Goal: Task Accomplishment & Management: Complete application form

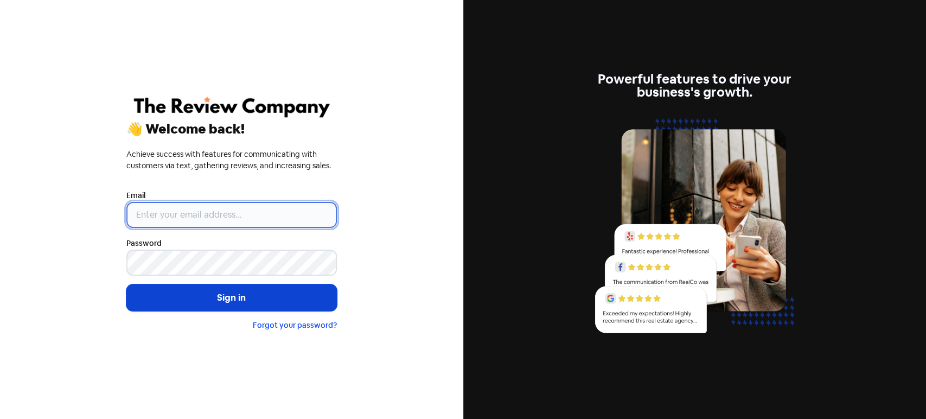
type input "[PERSON_NAME][EMAIL_ADDRESS][DOMAIN_NAME]"
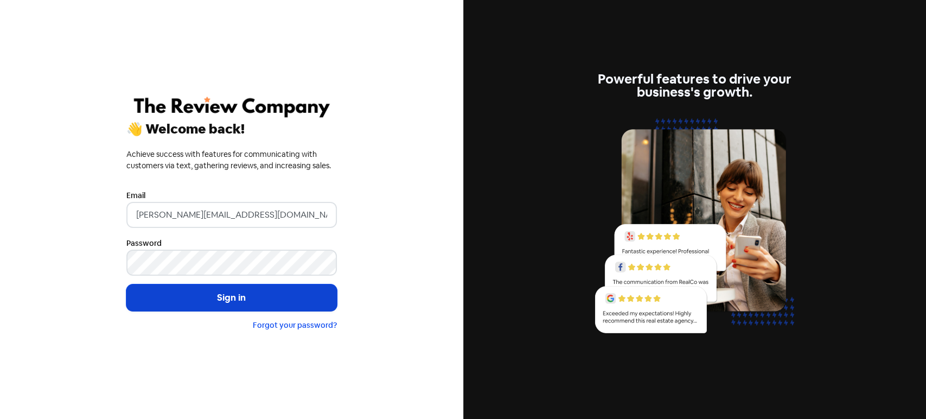
click at [228, 303] on button "Sign in" at bounding box center [231, 297] width 210 height 27
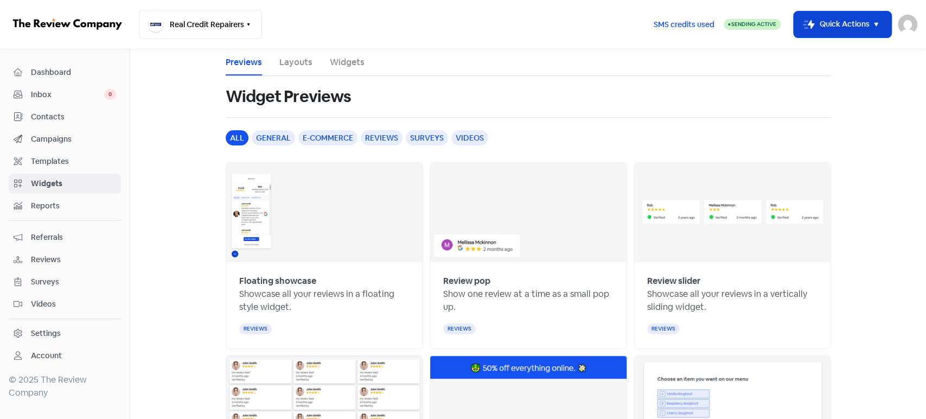
click at [813, 20] on button "Icon For Thunder-move Quick Actions" at bounding box center [842, 24] width 98 height 26
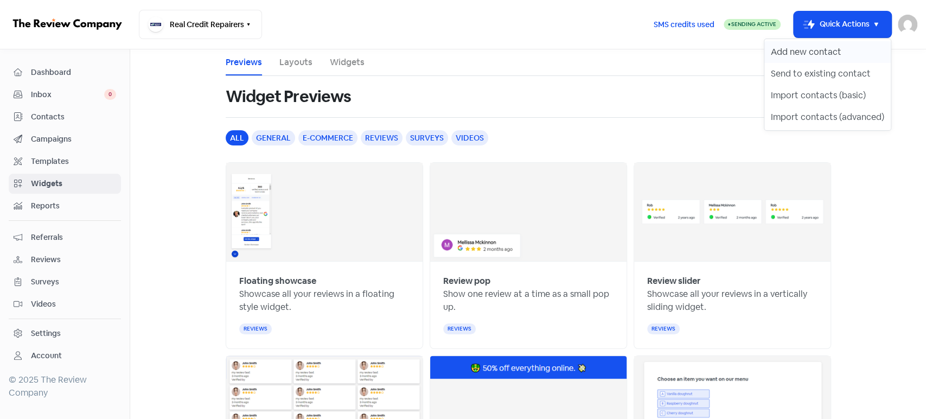
click at [804, 44] on button "Add new contact" at bounding box center [827, 52] width 126 height 22
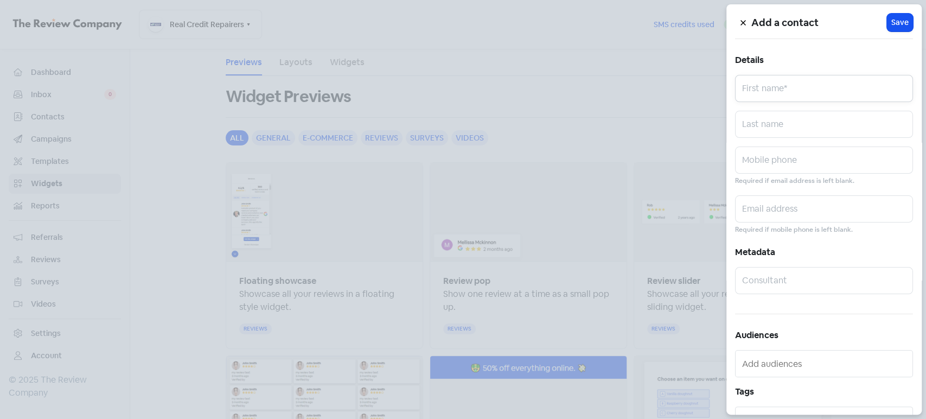
click at [797, 86] on input "text" at bounding box center [824, 88] width 178 height 27
paste input "[PERSON_NAME] 0481385513 [PERSON_NAME][EMAIL_ADDRESS][DOMAIN_NAME]"
drag, startPoint x: 763, startPoint y: 94, endPoint x: 898, endPoint y: 103, distance: 134.8
click at [898, 103] on div "Add a contact Icon For Loading Save Details [PERSON_NAME] 0481385513 [PERSON_NA…" at bounding box center [823, 209] width 195 height 410
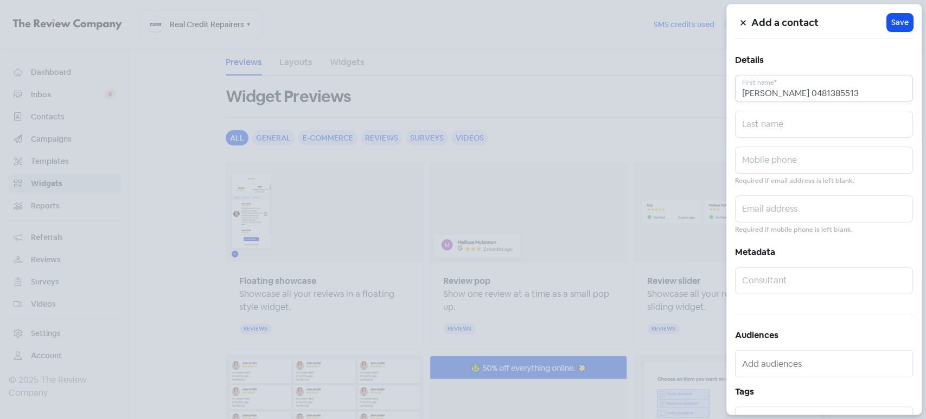
scroll to position [0, 0]
type input "[PERSON_NAME] 0481385513"
click at [798, 216] on input "text" at bounding box center [824, 208] width 178 height 27
paste input "[PERSON_NAME][EMAIL_ADDRESS][DOMAIN_NAME]"
type input "[PERSON_NAME][EMAIL_ADDRESS][DOMAIN_NAME]"
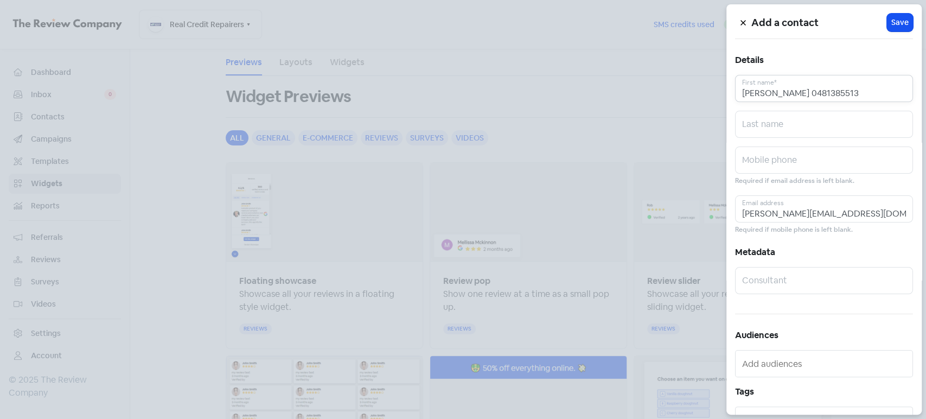
click at [829, 98] on input "[PERSON_NAME] 0481385513" at bounding box center [824, 88] width 178 height 27
type input "[PERSON_NAME]"
click at [806, 162] on input "text" at bounding box center [824, 159] width 178 height 27
paste input "0481385513"
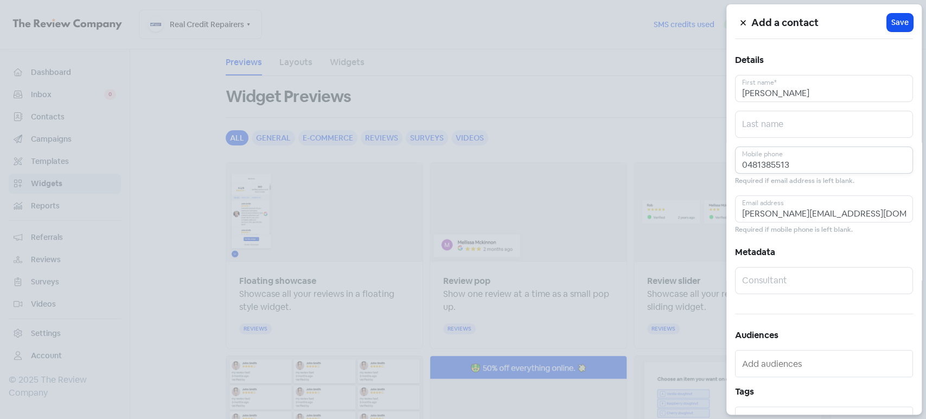
type input "0481385513"
click at [780, 92] on input "[PERSON_NAME]" at bounding box center [824, 88] width 178 height 27
type input "[PERSON_NAME]"
click at [781, 122] on input "text" at bounding box center [824, 124] width 178 height 27
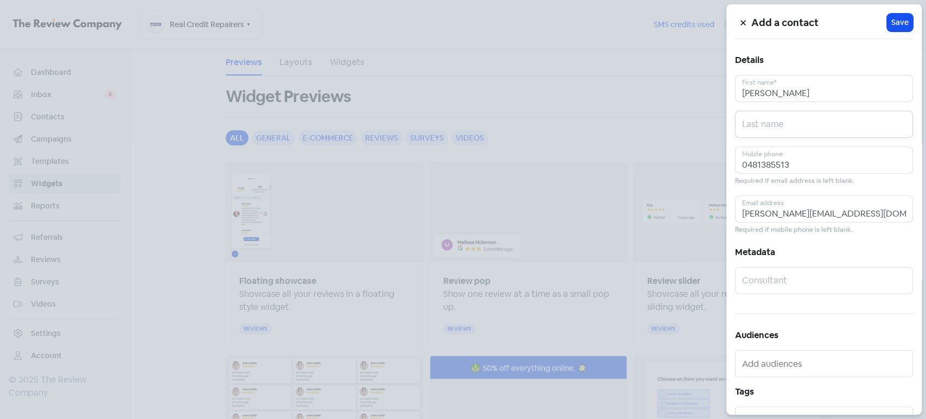
paste input "Livermore"
type input "Livermore"
click at [894, 25] on span "Save" at bounding box center [899, 22] width 17 height 11
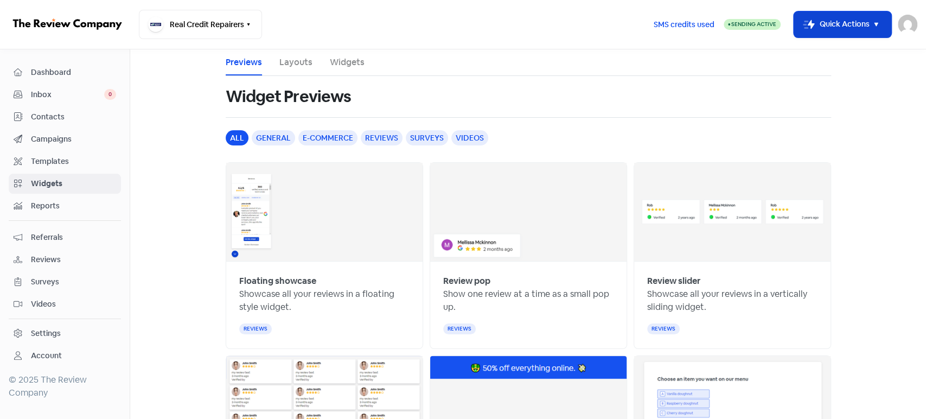
click at [855, 20] on button "Icon For Thunder-move Quick Actions" at bounding box center [842, 24] width 98 height 26
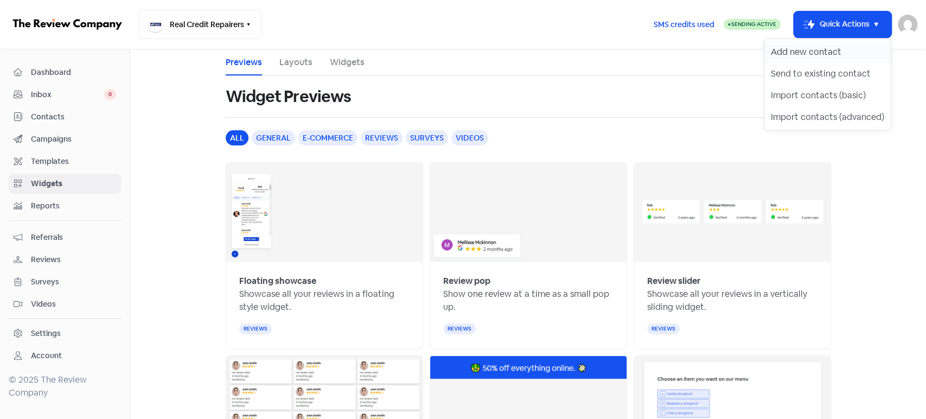
click at [792, 61] on button "Add new contact" at bounding box center [827, 52] width 126 height 22
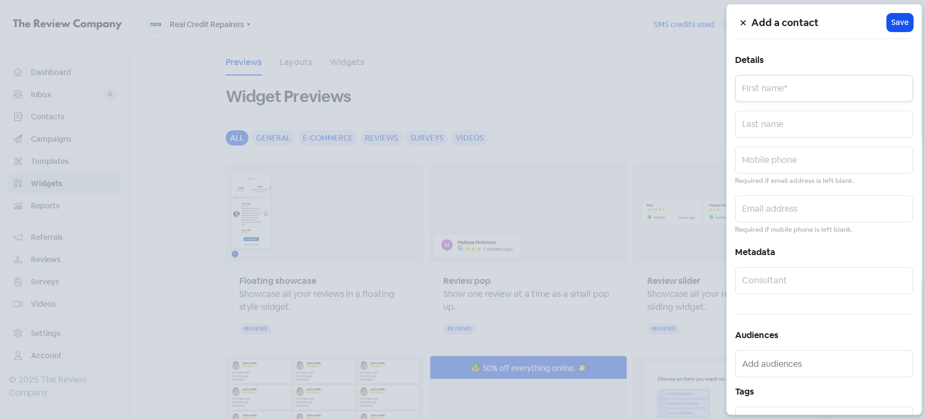
click at [773, 89] on input "text" at bounding box center [824, 88] width 178 height 27
paste input "[PERSON_NAME] 0456010636 [EMAIL_ADDRESS][DOMAIN_NAME] Status: Client"
drag, startPoint x: 846, startPoint y: 91, endPoint x: 924, endPoint y: 89, distance: 78.6
click at [924, 418] on div "Add a contact Icon For Loading Save Details [PERSON_NAME] 0456010636 [EMAIL_ADD…" at bounding box center [463, 419] width 926 height 0
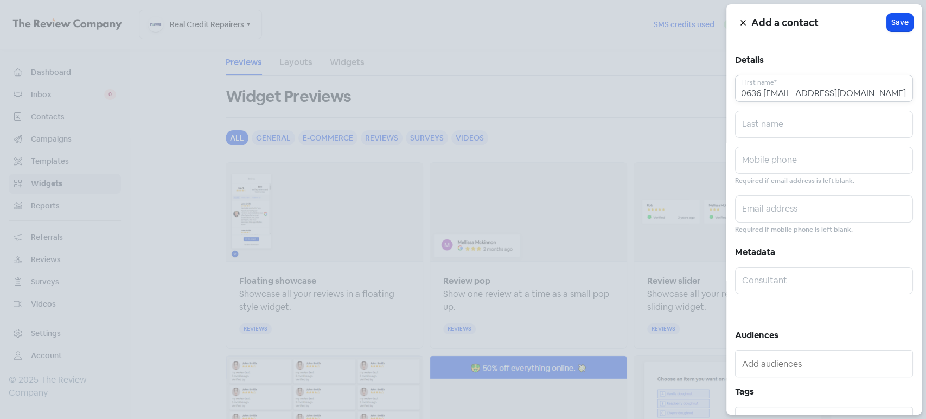
scroll to position [0, 62]
drag, startPoint x: 811, startPoint y: 93, endPoint x: 913, endPoint y: 93, distance: 101.9
click at [913, 93] on div "Add a contact Icon For Loading Save Details [PERSON_NAME] 0456010636 [EMAIL_ADD…" at bounding box center [823, 209] width 195 height 410
type input "[PERSON_NAME] 0456010636"
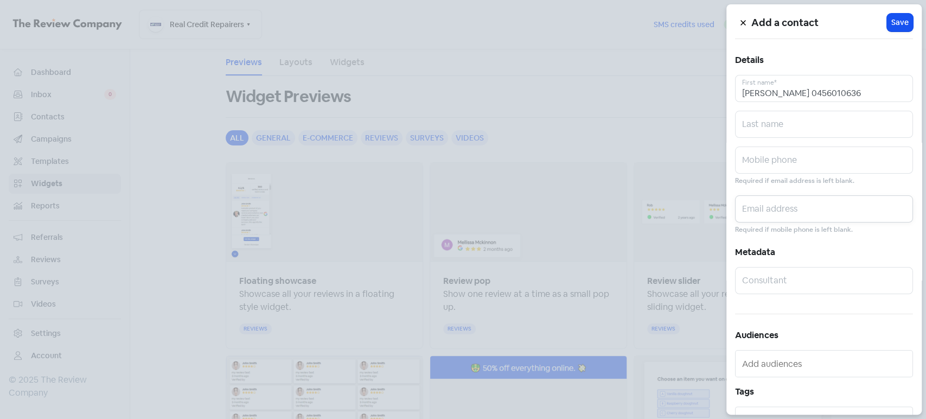
click at [800, 207] on input "text" at bounding box center [824, 208] width 178 height 27
paste input "[EMAIL_ADDRESS][DOMAIN_NAME]"
type input "[EMAIL_ADDRESS][DOMAIN_NAME]"
click at [833, 94] on input "[PERSON_NAME] 0456010636" at bounding box center [824, 88] width 178 height 27
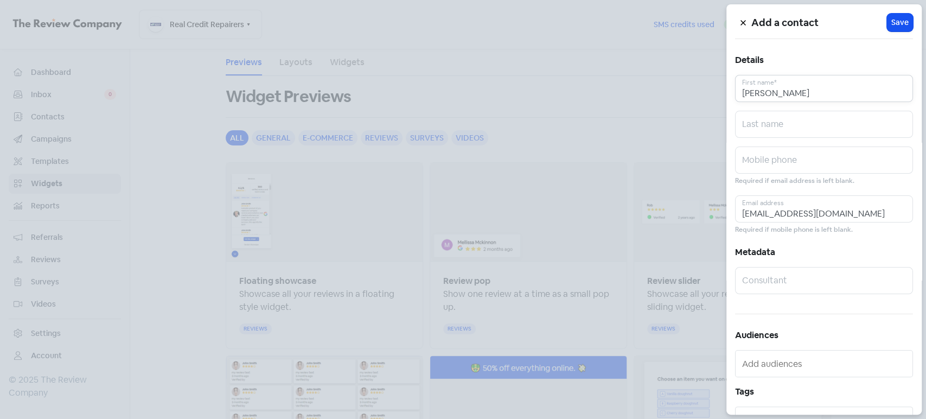
type input "[PERSON_NAME]"
click at [789, 167] on input "text" at bounding box center [824, 159] width 178 height 27
paste input "0456010636"
type input "0456010636"
click at [891, 27] on span "Save" at bounding box center [899, 22] width 17 height 11
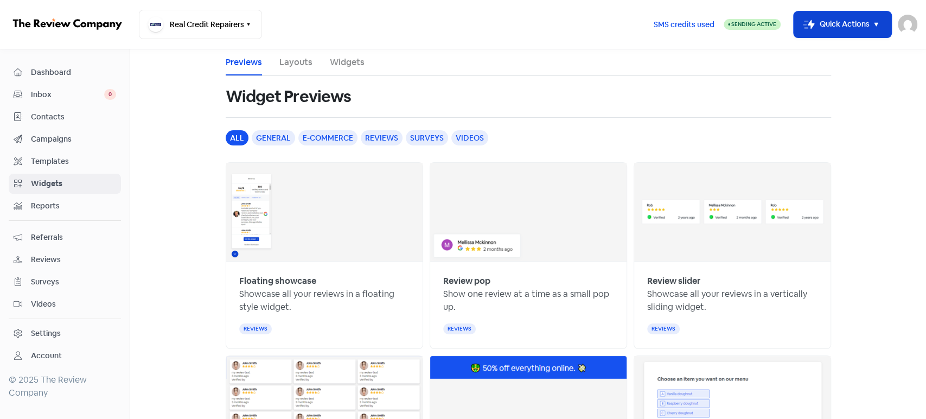
click at [821, 24] on button "Icon For Thunder-move Quick Actions" at bounding box center [842, 24] width 98 height 26
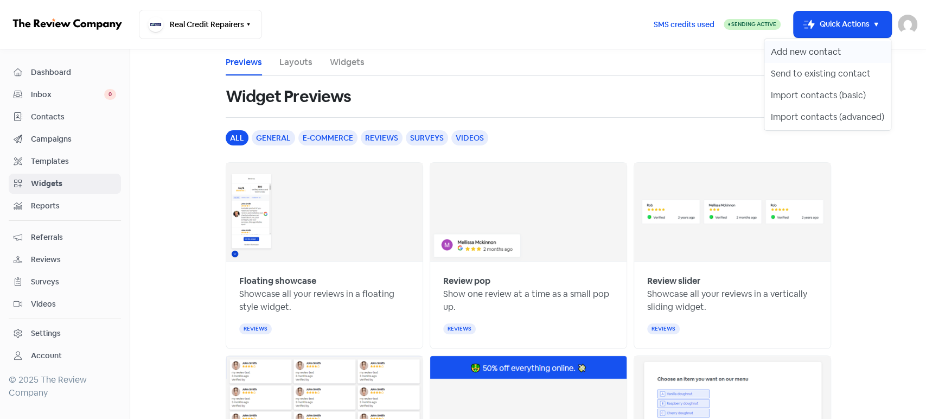
click at [791, 52] on button "Add new contact" at bounding box center [827, 52] width 126 height 22
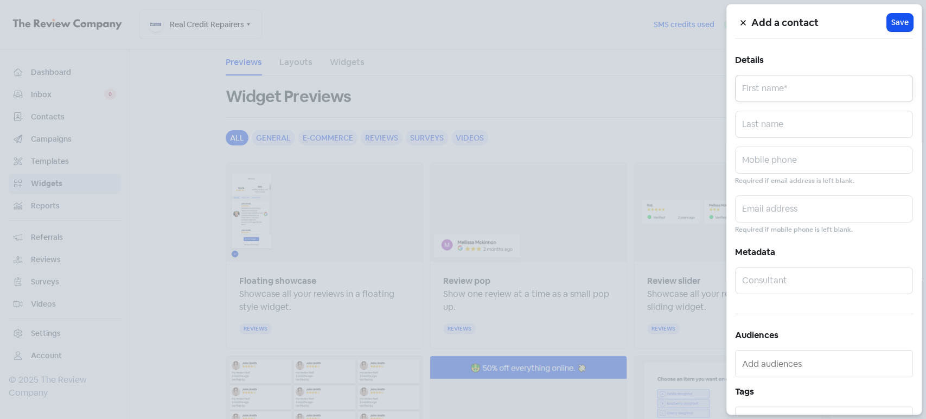
click at [779, 87] on input "text" at bounding box center [824, 88] width 178 height 27
paste input "[PERSON_NAME] 0481816162 [EMAIL_ADDRESS][DOMAIN_NAME]"
click at [773, 90] on input "[PERSON_NAME] 0481816162 [EMAIL_ADDRESS][DOMAIN_NAME]" at bounding box center [824, 88] width 178 height 27
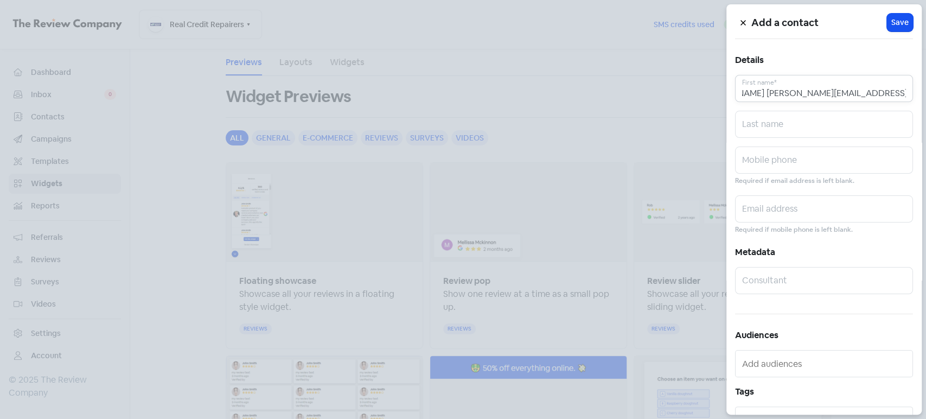
scroll to position [0, 0]
type input "[PERSON_NAME] [PERSON_NAME][EMAIL_ADDRESS][DOMAIN_NAME]"
click at [763, 160] on input "text" at bounding box center [824, 159] width 178 height 27
paste input "0481816162"
type input "0481816162"
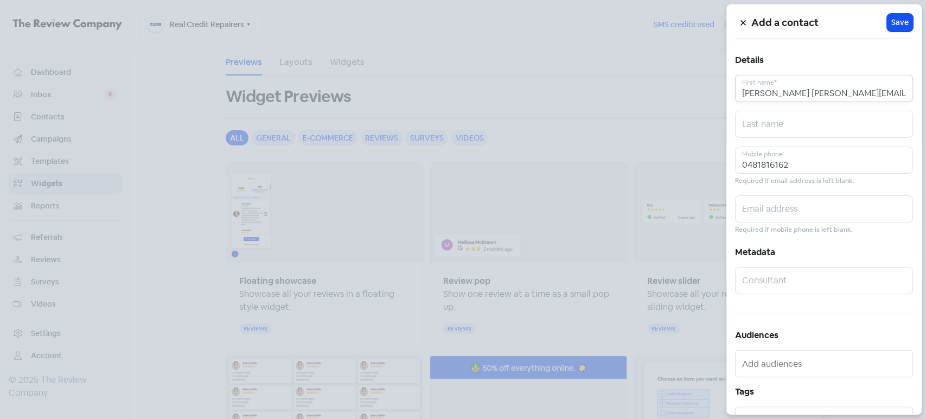
drag, startPoint x: 817, startPoint y: 93, endPoint x: 902, endPoint y: 93, distance: 85.1
click at [902, 93] on input "[PERSON_NAME] [PERSON_NAME][EMAIL_ADDRESS][DOMAIN_NAME]" at bounding box center [824, 88] width 178 height 27
type input "[PERSON_NAME]"
drag, startPoint x: 795, startPoint y: 216, endPoint x: 795, endPoint y: 203, distance: 12.5
click at [795, 216] on input "text" at bounding box center [824, 208] width 178 height 27
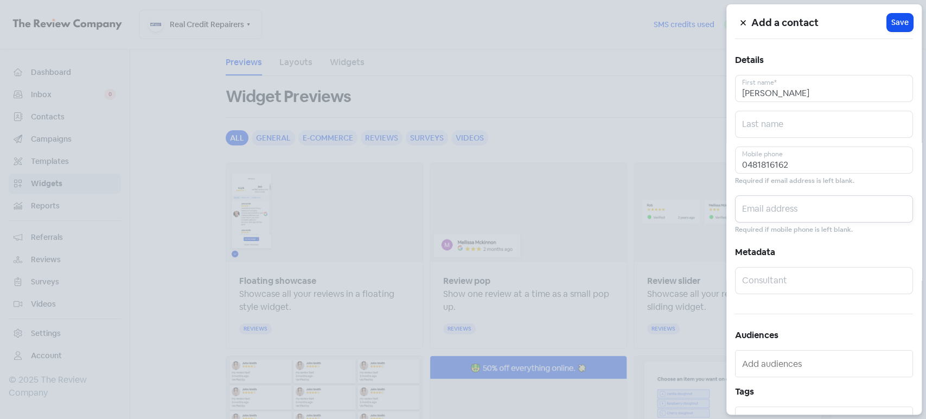
paste input "[EMAIL_ADDRESS][DOMAIN_NAME]"
type input "[EMAIL_ADDRESS][DOMAIN_NAME]"
click at [899, 20] on span "Save" at bounding box center [899, 22] width 17 height 11
